Goal: Task Accomplishment & Management: Manage account settings

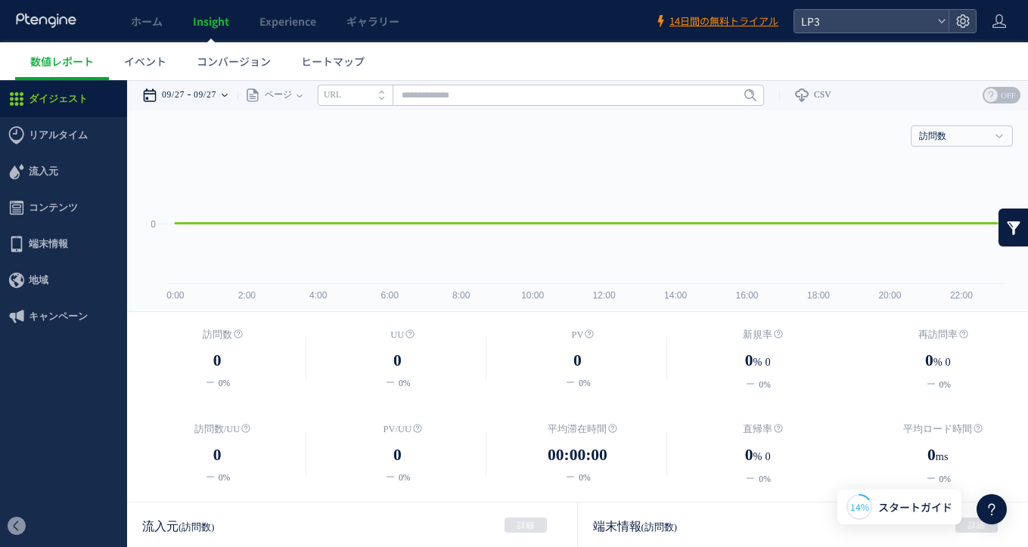
click at [198, 97] on div "09/27 09/27" at bounding box center [189, 95] width 95 height 30
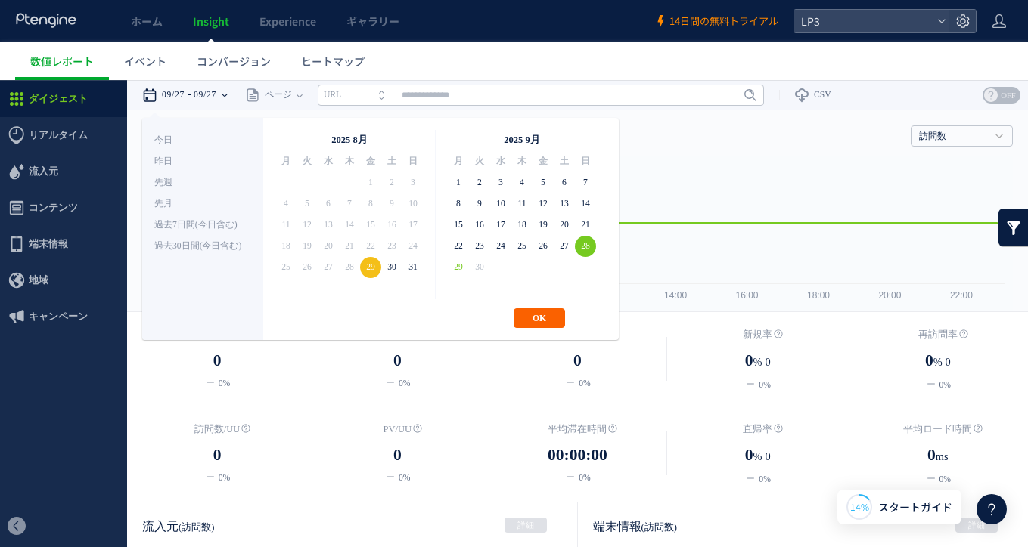
click at [536, 314] on button "OK" at bounding box center [538, 318] width 51 height 20
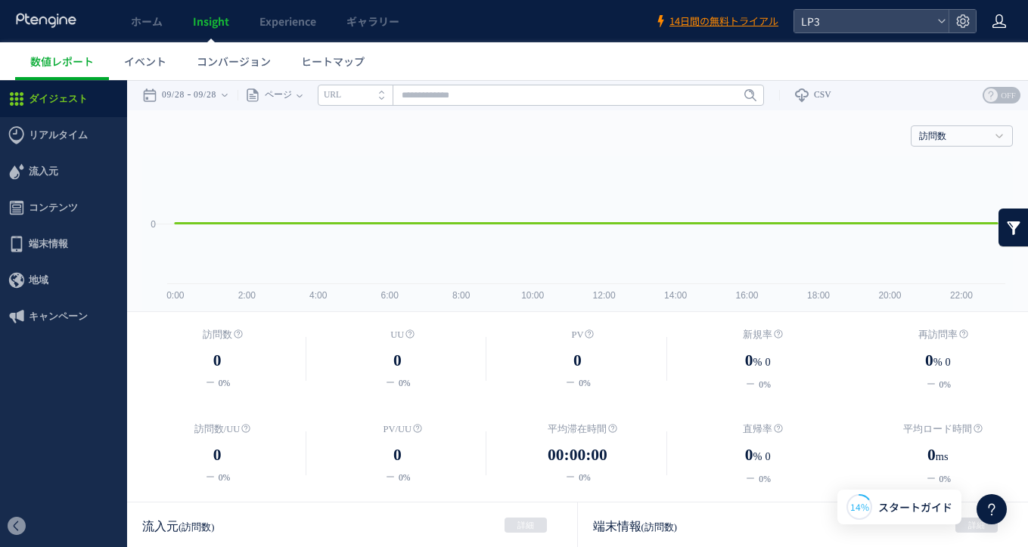
click at [1000, 27] on use at bounding box center [999, 21] width 14 height 14
click at [953, 93] on li "ログアウト" at bounding box center [967, 84] width 112 height 24
